Goal: Entertainment & Leisure: Consume media (video, audio)

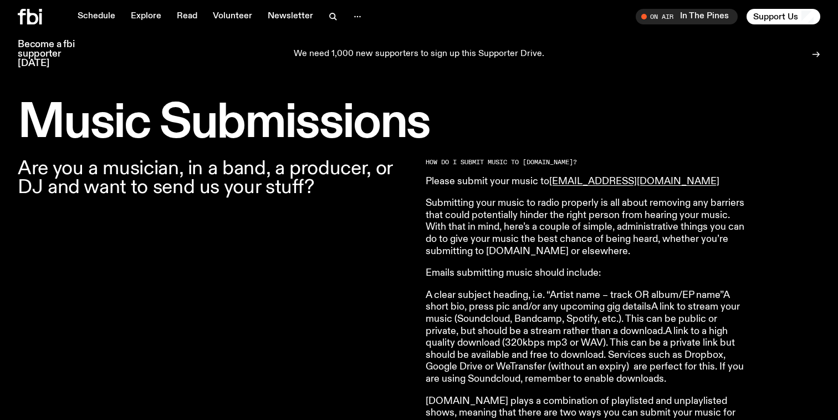
scroll to position [295, 0]
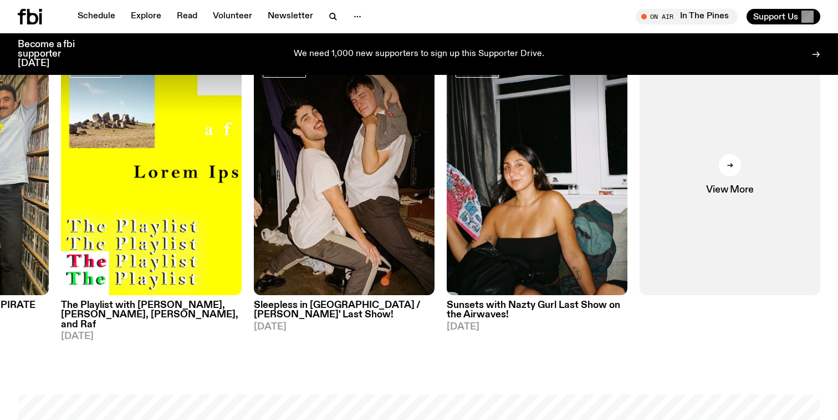
scroll to position [574, 0]
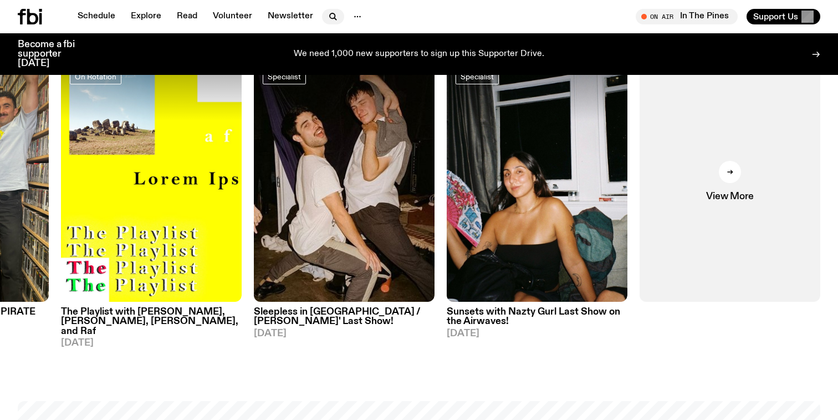
click at [327, 15] on icon "button" at bounding box center [333, 16] width 13 height 13
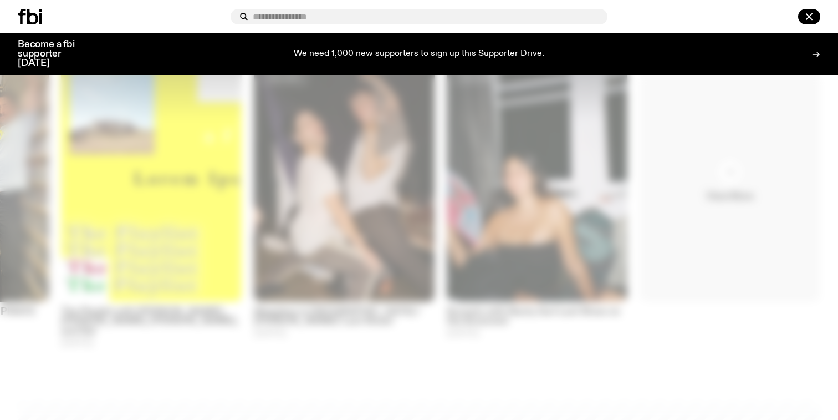
type input "*"
type input "*********"
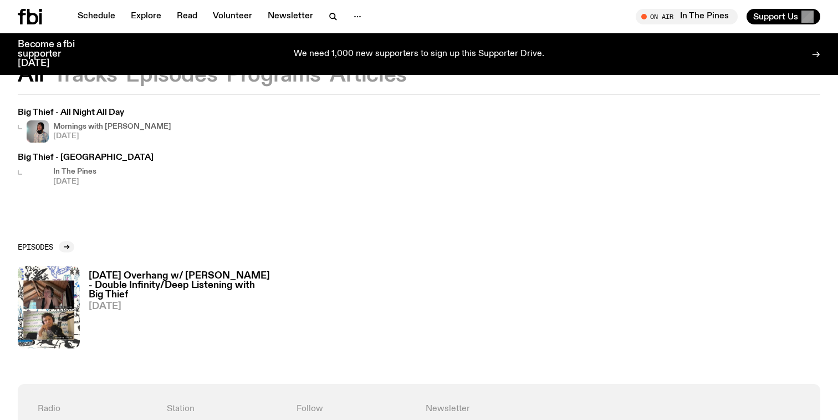
scroll to position [320, 0]
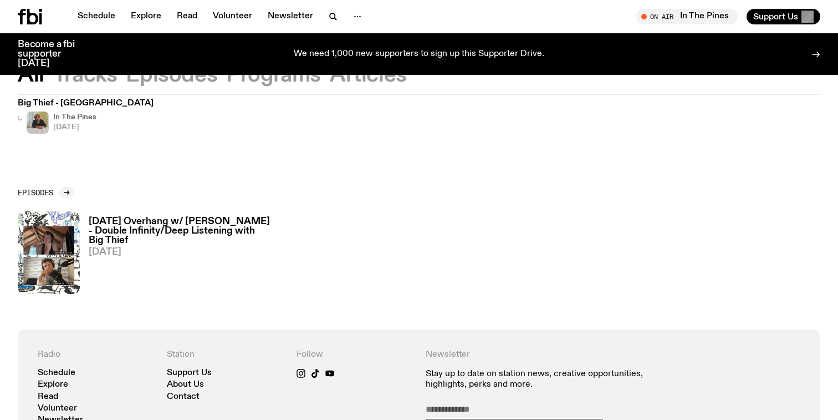
click at [150, 217] on h3 "Saturday Overhang w/ Harrie Hastings - Double Infinity/Deep Listening with Big …" at bounding box center [183, 231] width 188 height 28
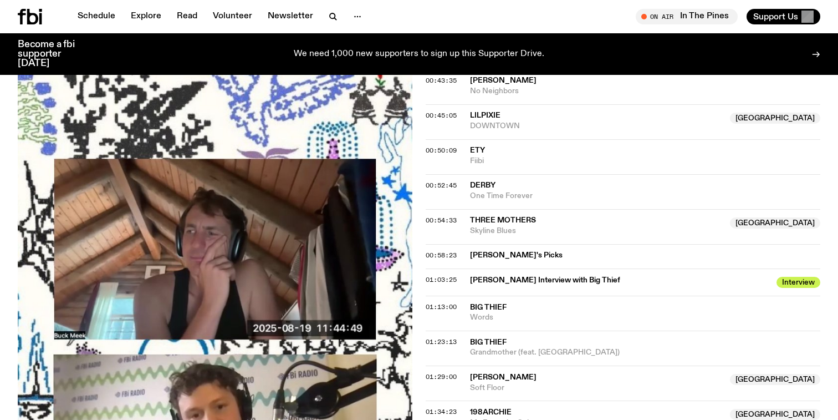
scroll to position [849, 0]
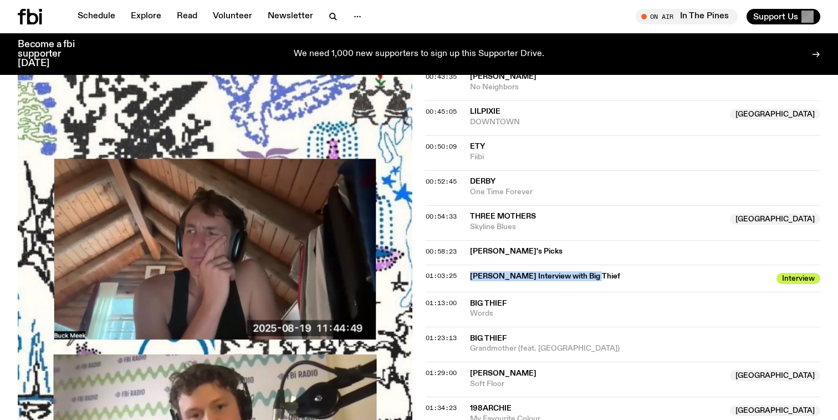
drag, startPoint x: 475, startPoint y: 217, endPoint x: 581, endPoint y: 225, distance: 107.3
click at [581, 264] on div "01:03:25 Harrie's Interview with Big Thief Interview Interview" at bounding box center [623, 277] width 395 height 27
click at [581, 271] on span "Harrie's Interview with Big Thief" at bounding box center [620, 276] width 300 height 11
drag, startPoint x: 581, startPoint y: 225, endPoint x: 481, endPoint y: 225, distance: 100.9
click at [481, 271] on span "Harrie's Interview with Big Thief" at bounding box center [620, 276] width 300 height 11
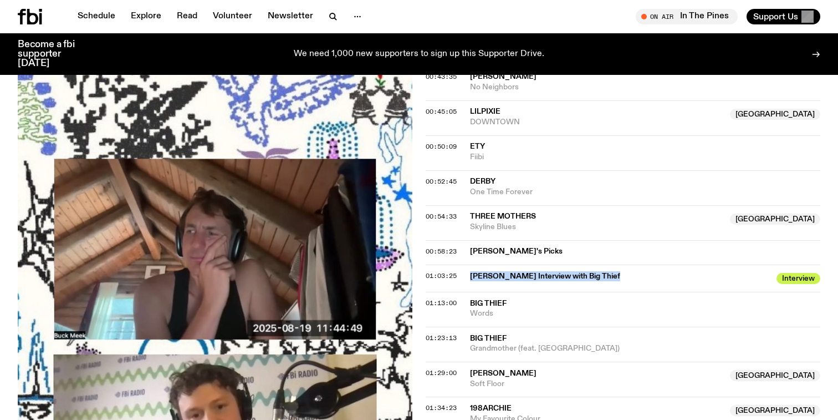
click at [481, 271] on span "Harrie's Interview with Big Thief" at bounding box center [620, 276] width 300 height 11
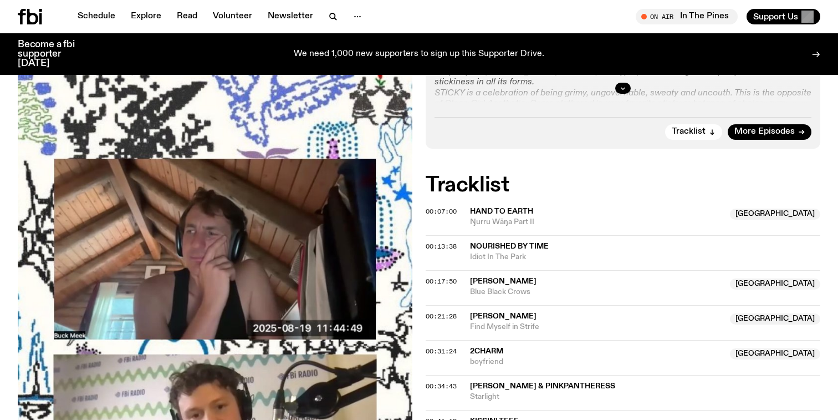
scroll to position [471, 0]
